Goal: Check status: Check status

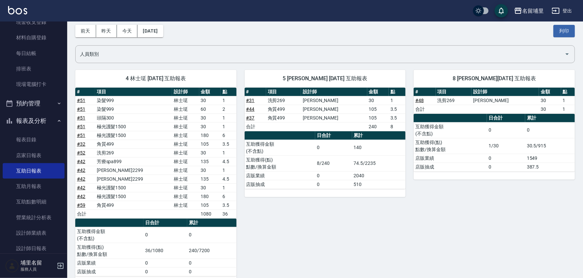
scroll to position [24, 0]
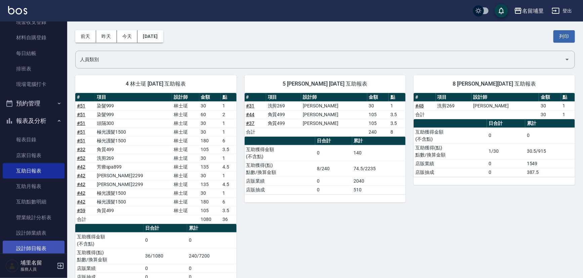
click at [50, 249] on link "設計師日報表" at bounding box center [34, 248] width 62 height 15
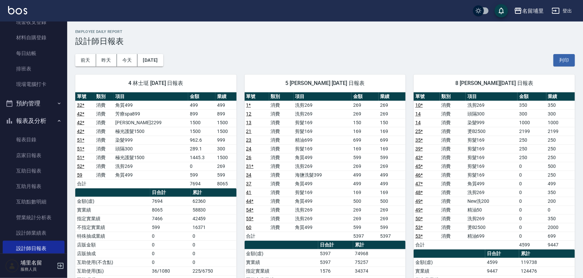
click at [265, 64] on div "[DATE] [DATE] [DATE] [DATE] 列印" at bounding box center [325, 60] width 500 height 29
click at [158, 63] on button "[DATE]" at bounding box center [150, 60] width 26 height 12
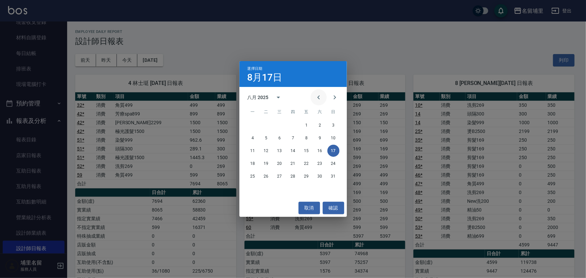
click at [319, 98] on icon "Previous month" at bounding box center [319, 97] width 8 height 8
click at [294, 151] on button "17" at bounding box center [293, 151] width 12 height 12
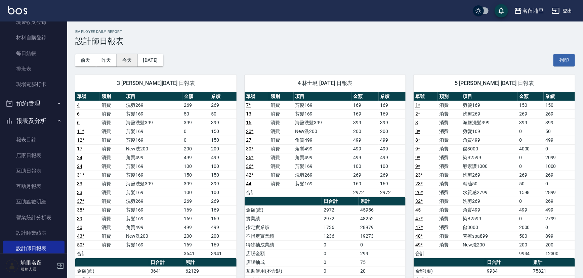
click at [124, 61] on button "今天" at bounding box center [127, 60] width 21 height 12
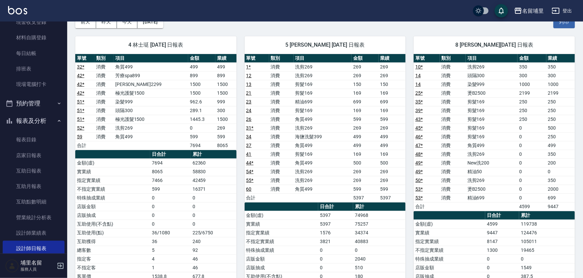
scroll to position [91, 0]
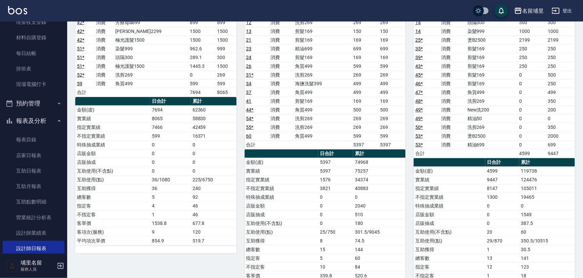
click at [198, 205] on td "46" at bounding box center [214, 206] width 46 height 9
click at [198, 202] on td "46" at bounding box center [214, 206] width 46 height 9
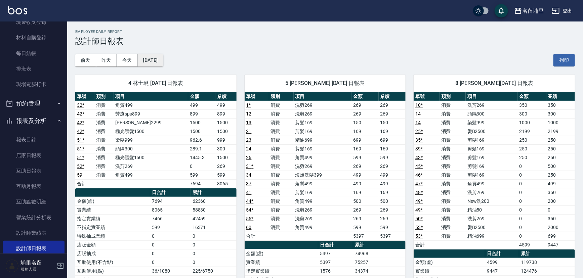
click at [162, 63] on button "[DATE]" at bounding box center [150, 60] width 26 height 12
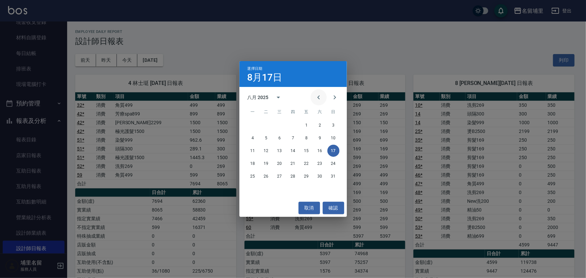
click at [322, 96] on icon "Previous month" at bounding box center [319, 97] width 8 height 8
click at [292, 149] on button "17" at bounding box center [293, 151] width 12 height 12
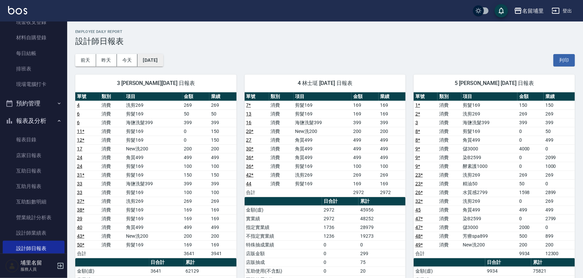
click at [163, 55] on button "[DATE]" at bounding box center [150, 60] width 26 height 12
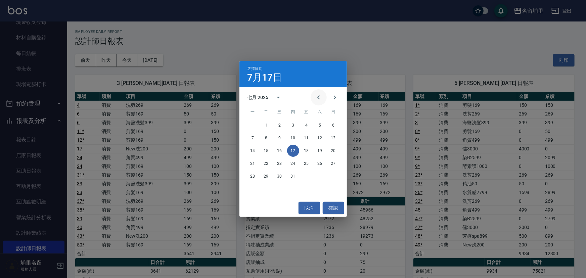
click at [318, 100] on icon "Previous month" at bounding box center [319, 97] width 8 height 8
click at [265, 161] on button "17" at bounding box center [266, 164] width 12 height 12
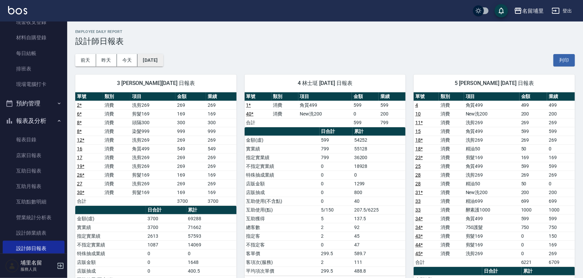
click at [163, 59] on button "[DATE]" at bounding box center [150, 60] width 26 height 12
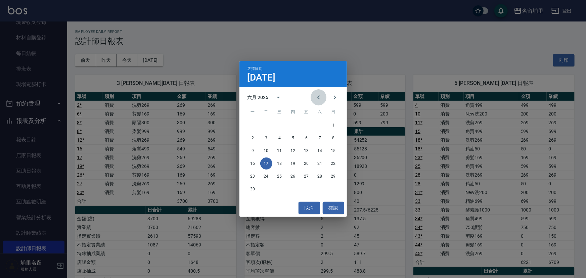
drag, startPoint x: 320, startPoint y: 98, endPoint x: 313, endPoint y: 106, distance: 11.0
click at [320, 98] on icon "Previous month" at bounding box center [319, 97] width 8 height 8
click at [320, 151] on button "17" at bounding box center [320, 151] width 12 height 12
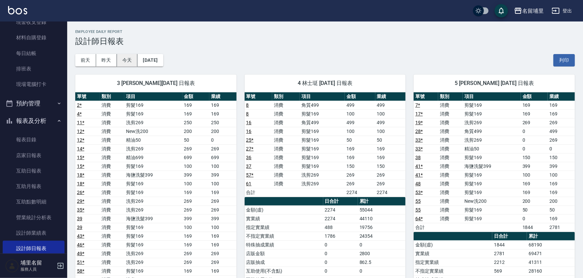
drag, startPoint x: 128, startPoint y: 59, endPoint x: 133, endPoint y: 61, distance: 5.3
click at [128, 59] on button "今天" at bounding box center [127, 60] width 21 height 12
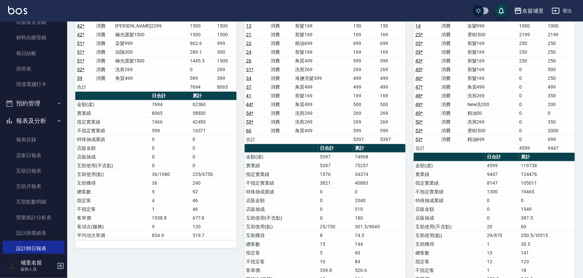
scroll to position [30, 0]
